Goal: Book appointment/travel/reservation

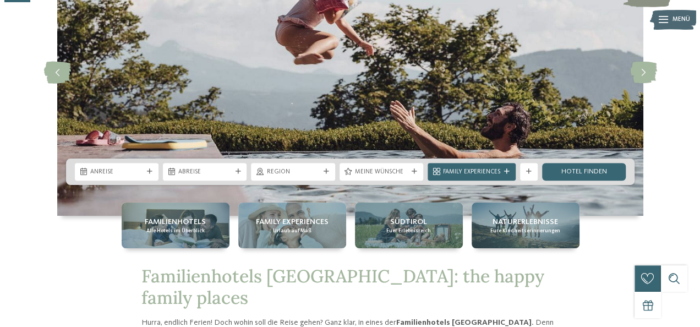
scroll to position [151, 0]
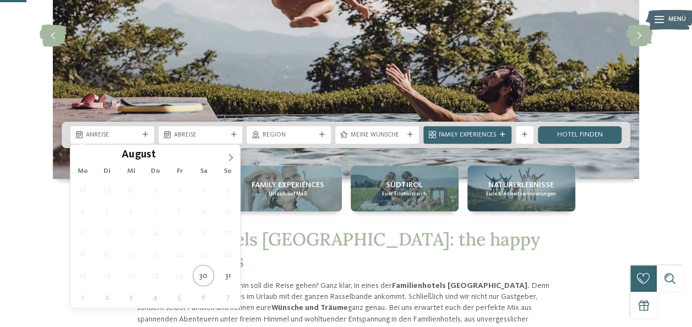
click at [112, 129] on div "Anreise" at bounding box center [112, 135] width 84 height 18
click at [235, 155] on span at bounding box center [230, 154] width 19 height 19
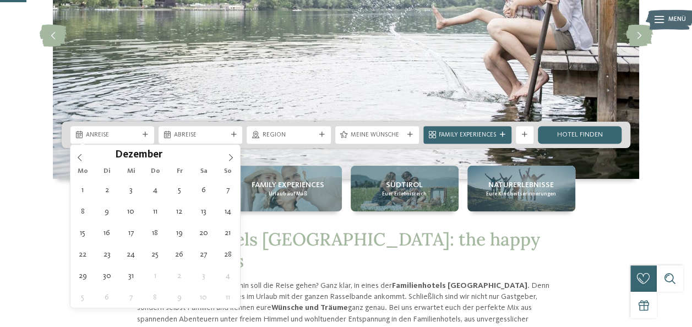
type div "26.12.2025"
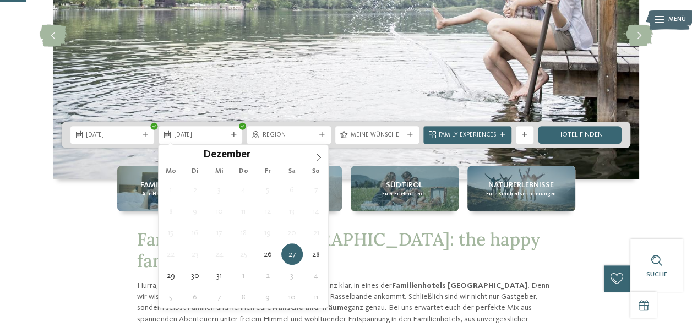
type input "****"
click at [317, 149] on span at bounding box center [318, 154] width 19 height 19
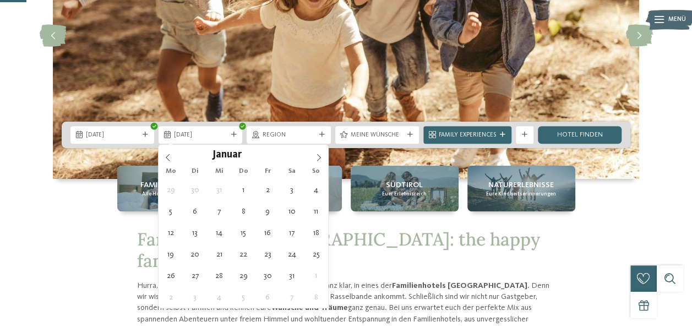
type div "02.01.2026"
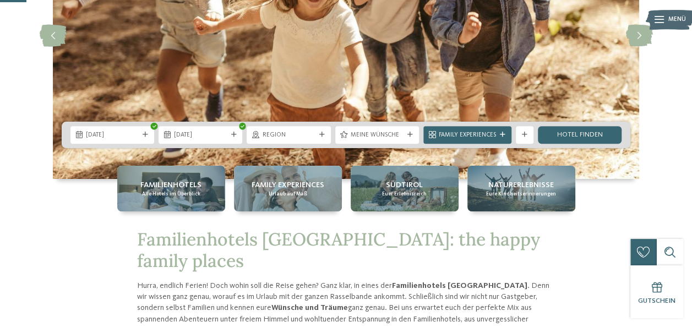
click at [397, 131] on span "Meine Wünsche" at bounding box center [377, 135] width 53 height 9
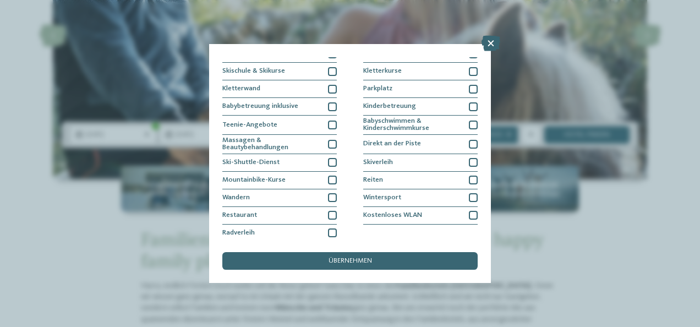
scroll to position [134, 0]
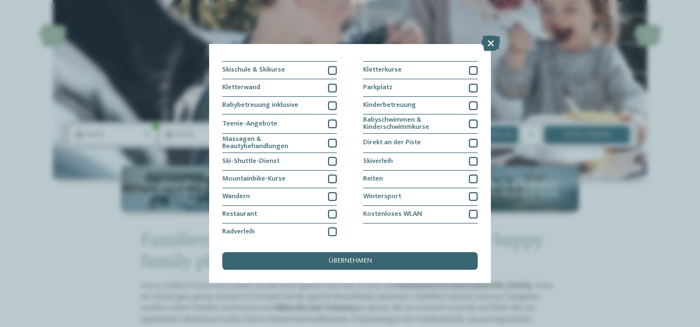
click at [329, 160] on div at bounding box center [332, 161] width 9 height 9
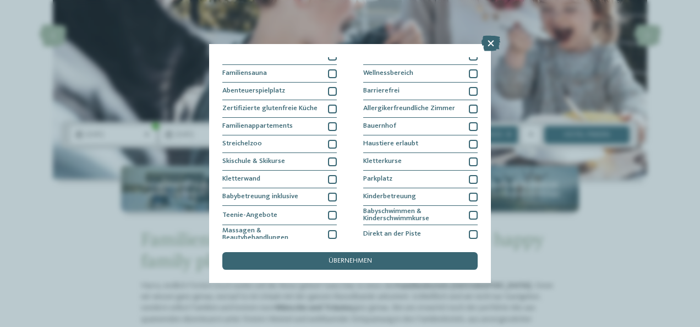
scroll to position [42, 0]
click at [335, 160] on div "Hallen- oder Schleusenbad Schwimmbad im Freien Erlebnisschwimmbad" at bounding box center [349, 181] width 255 height 304
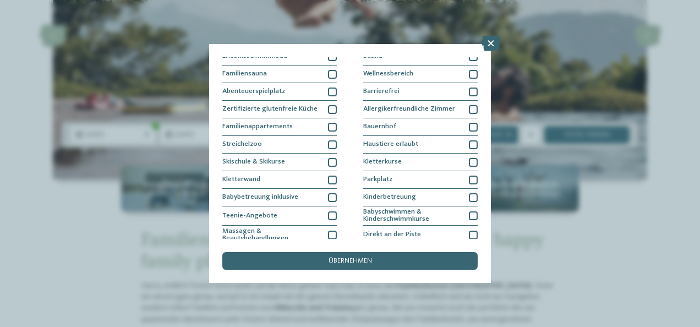
click at [330, 161] on div at bounding box center [332, 162] width 9 height 9
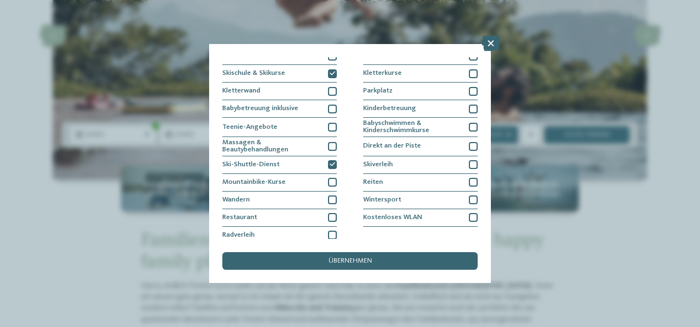
scroll to position [134, 0]
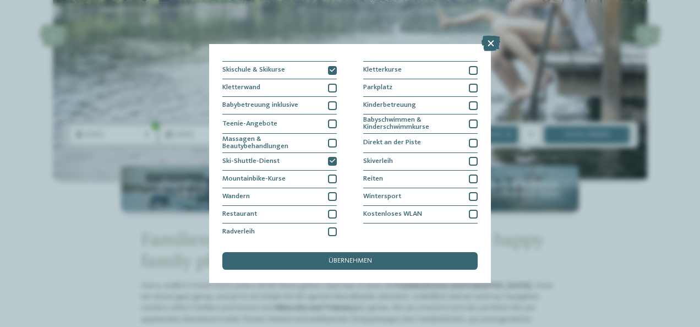
click at [469, 192] on div at bounding box center [473, 196] width 9 height 9
click at [385, 257] on div "übernehmen" at bounding box center [349, 261] width 255 height 18
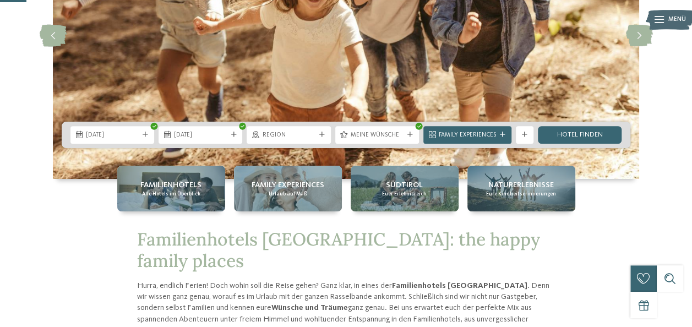
click at [446, 133] on span "Family Experiences" at bounding box center [467, 135] width 57 height 9
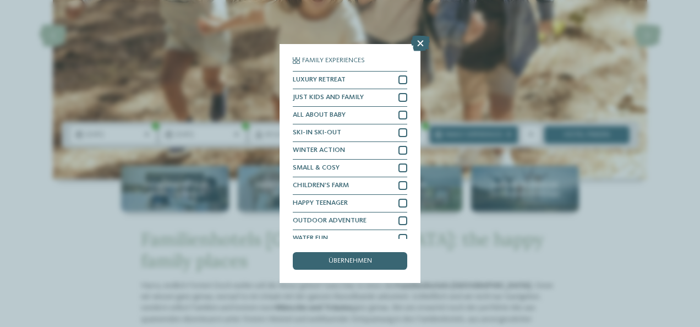
click at [399, 77] on div at bounding box center [403, 79] width 9 height 9
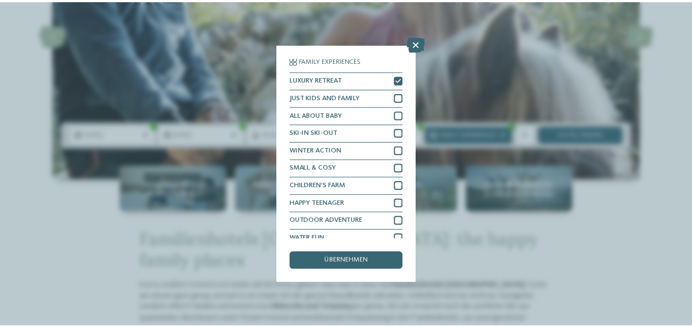
scroll to position [8, 0]
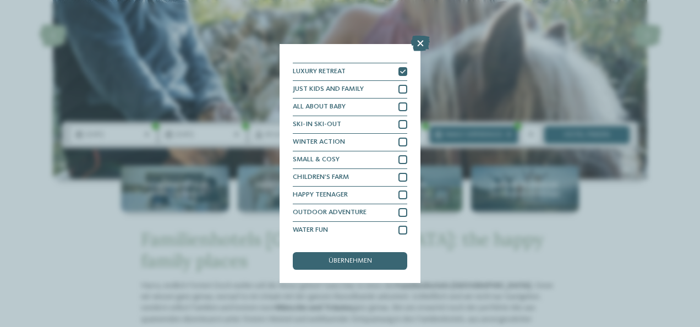
click at [399, 123] on div at bounding box center [403, 124] width 9 height 9
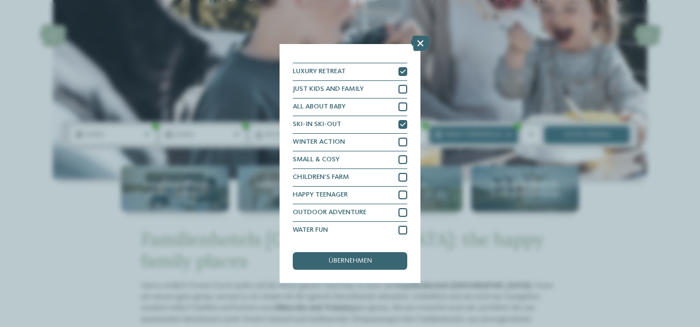
click at [399, 159] on div at bounding box center [403, 159] width 9 height 9
click at [356, 263] on span "übernehmen" at bounding box center [350, 261] width 43 height 7
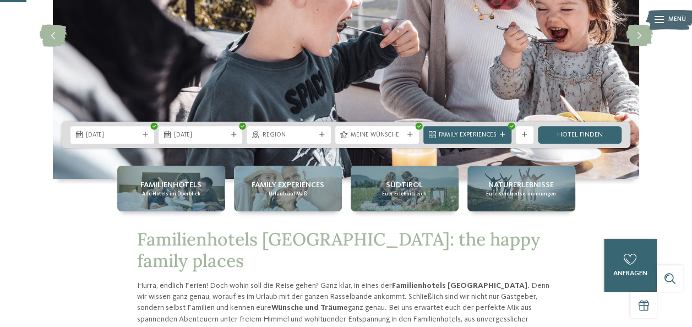
click at [580, 128] on link "Hotel finden" at bounding box center [580, 135] width 84 height 18
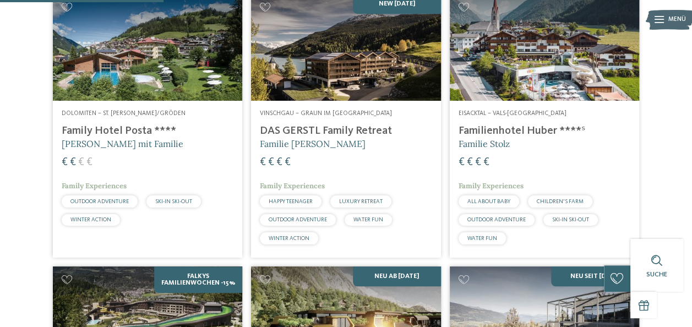
scroll to position [322, 0]
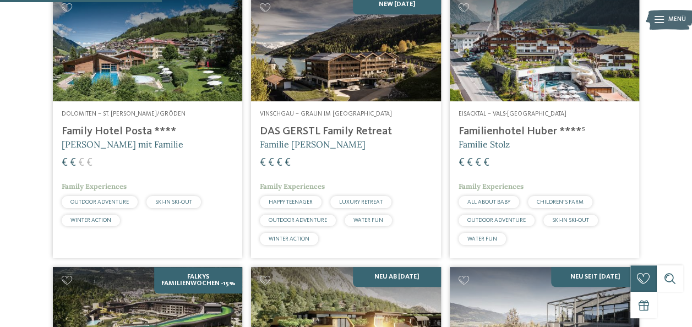
click at [373, 101] on img at bounding box center [345, 47] width 189 height 107
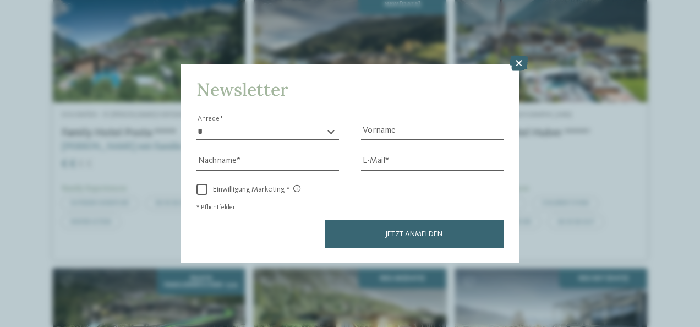
click at [519, 62] on icon at bounding box center [519, 63] width 19 height 15
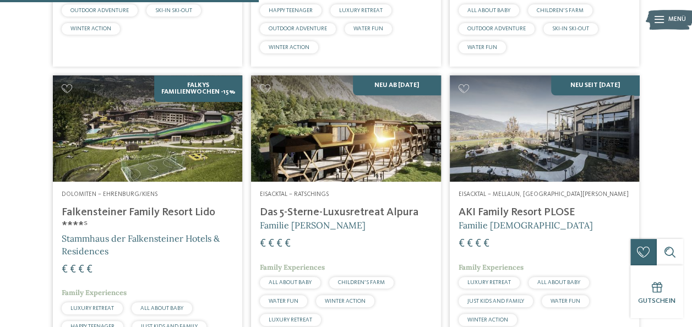
scroll to position [513, 0]
click at [193, 224] on div "Dolomiten – Ehrenburg/Kiens Falkensteiner Family Resort Lido ****ˢ Stammhaus de…" at bounding box center [147, 273] width 189 height 183
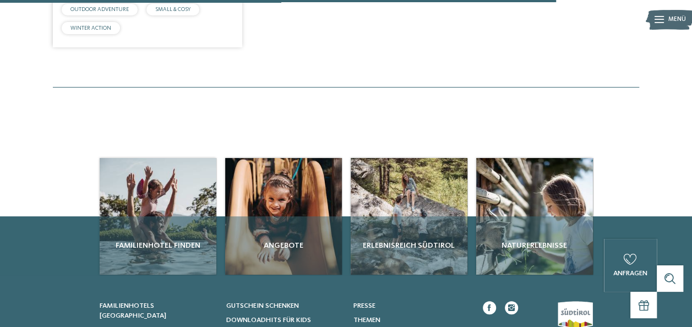
scroll to position [1100, 0]
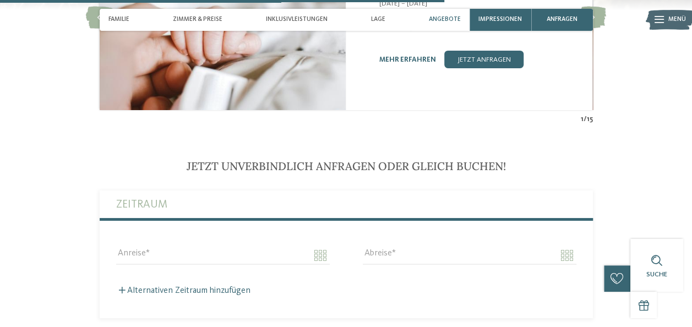
scroll to position [1990, 0]
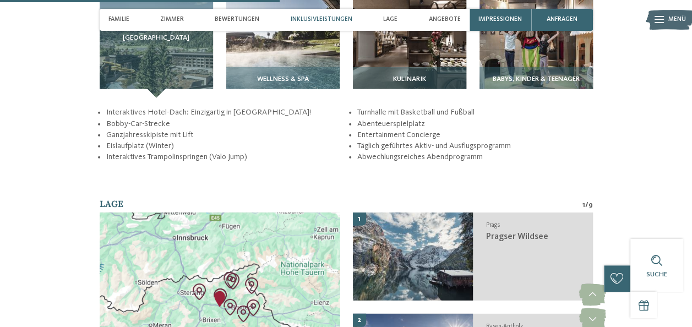
scroll to position [1424, 0]
